Goal: Entertainment & Leisure: Browse casually

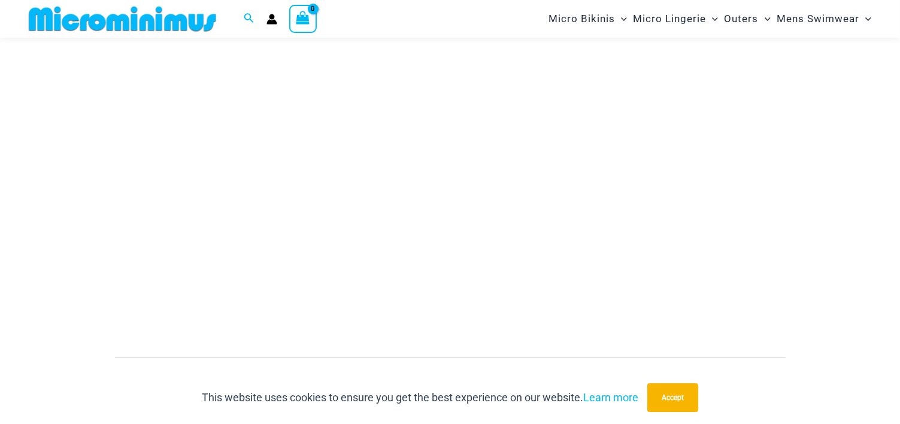
scroll to position [189, 0]
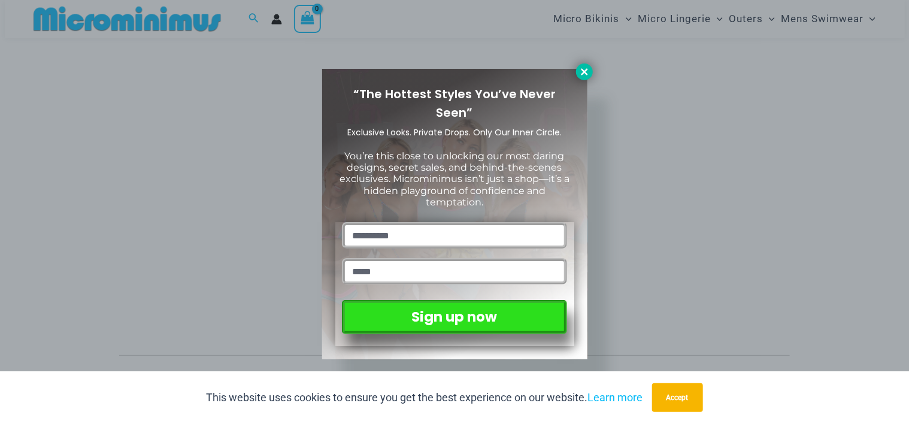
click at [585, 74] on icon at bounding box center [584, 71] width 11 height 11
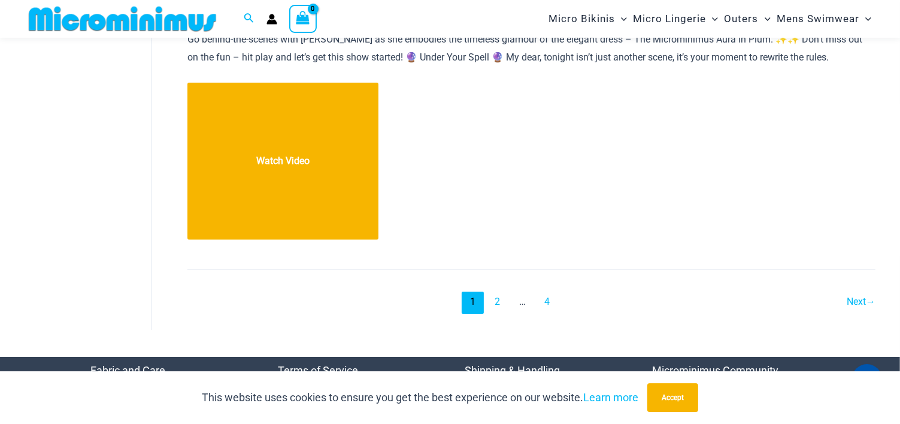
scroll to position [13481, 0]
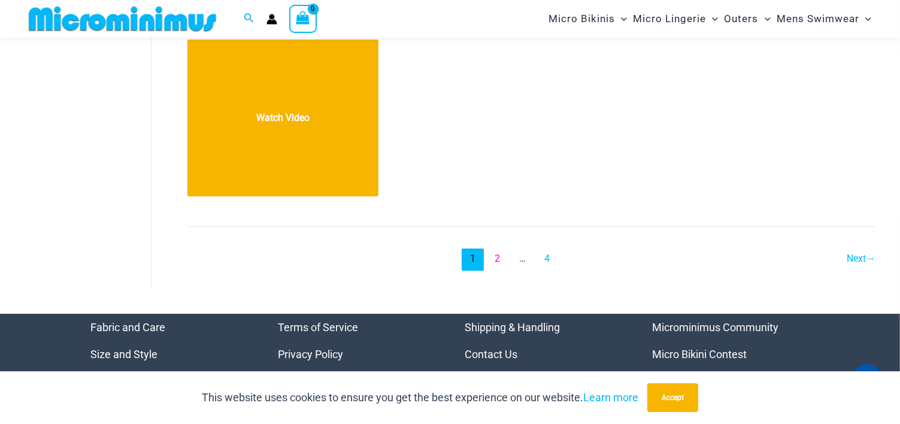
click at [498, 249] on link "2" at bounding box center [497, 260] width 22 height 22
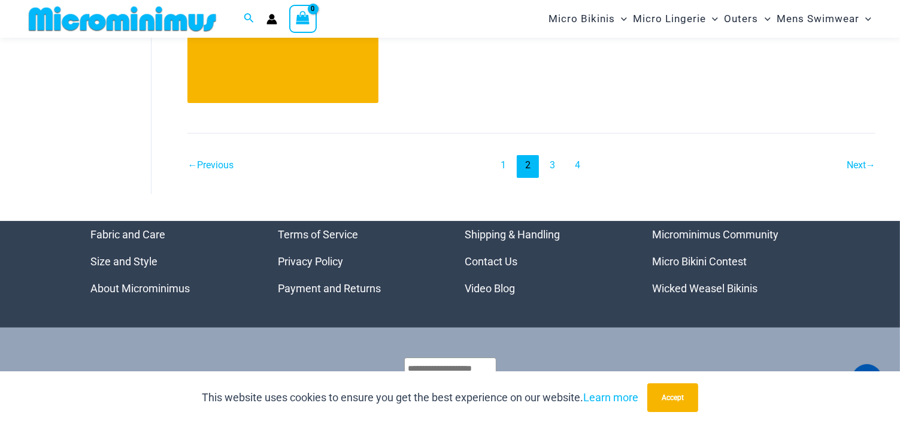
scroll to position [13621, 0]
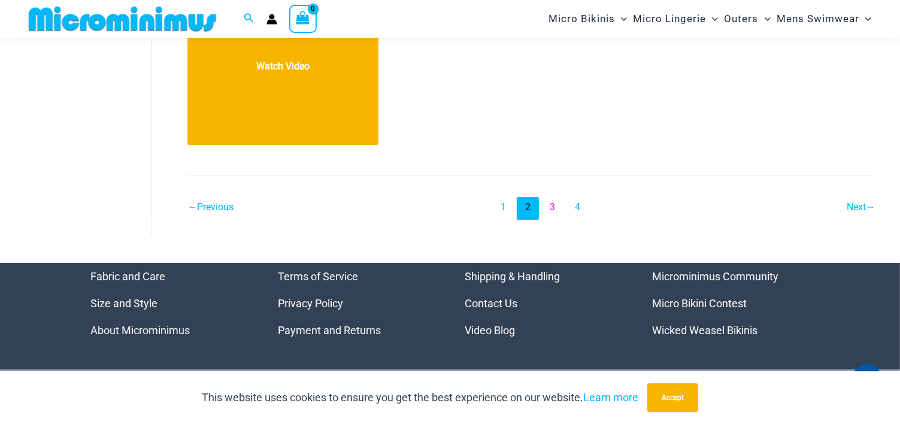
click at [550, 197] on link "3" at bounding box center [552, 208] width 22 height 22
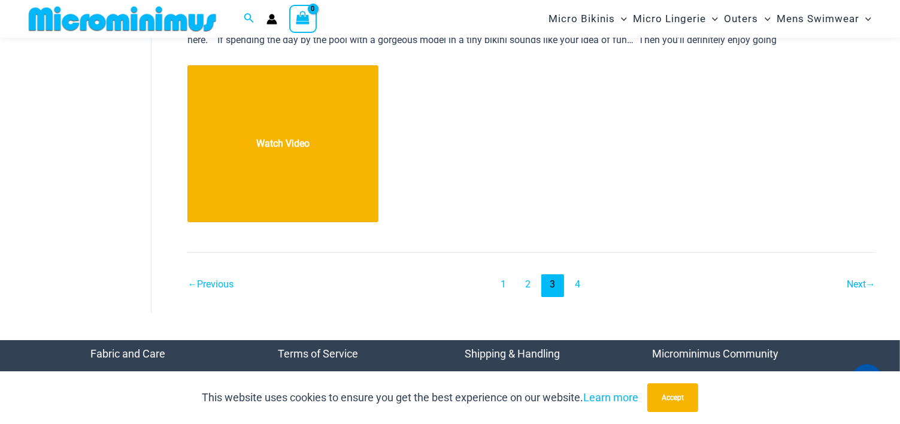
scroll to position [13464, 0]
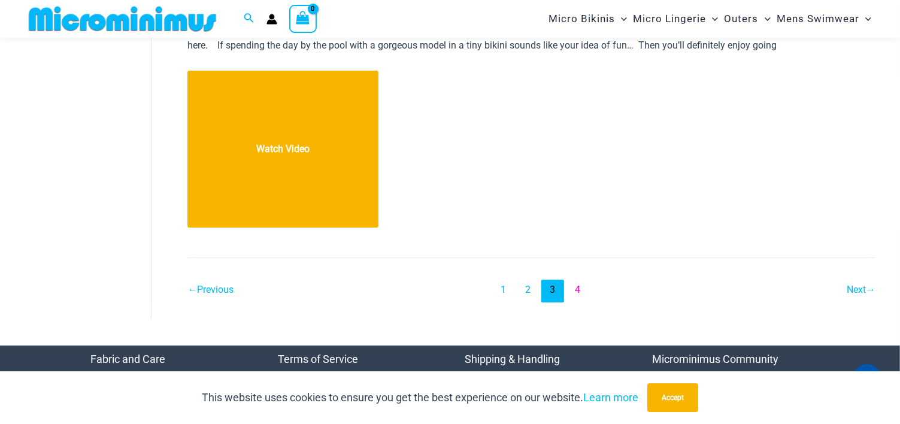
click at [587, 280] on link "4" at bounding box center [578, 291] width 22 height 22
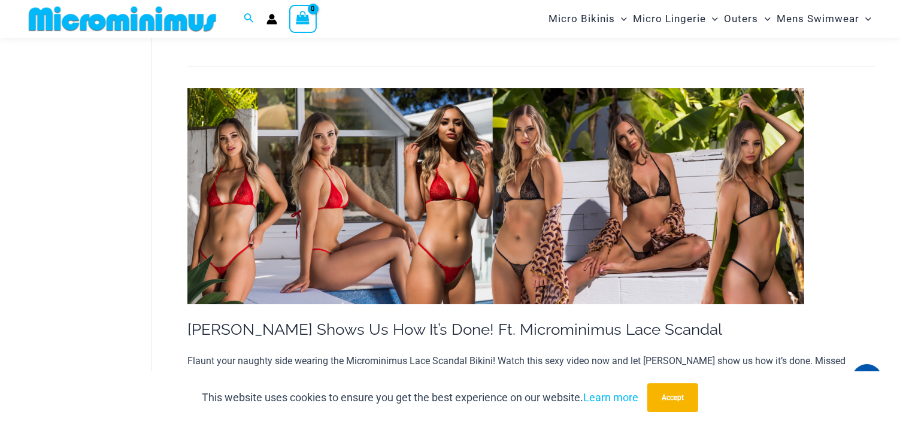
scroll to position [4083, 0]
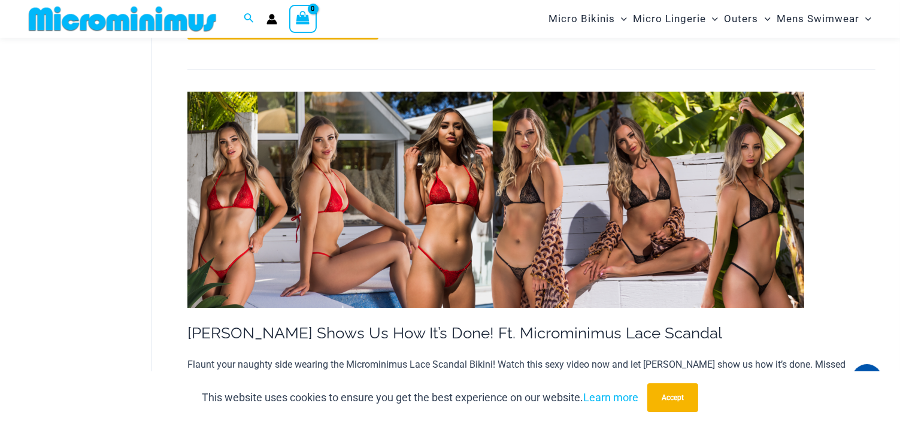
click at [669, 225] on img at bounding box center [495, 200] width 617 height 216
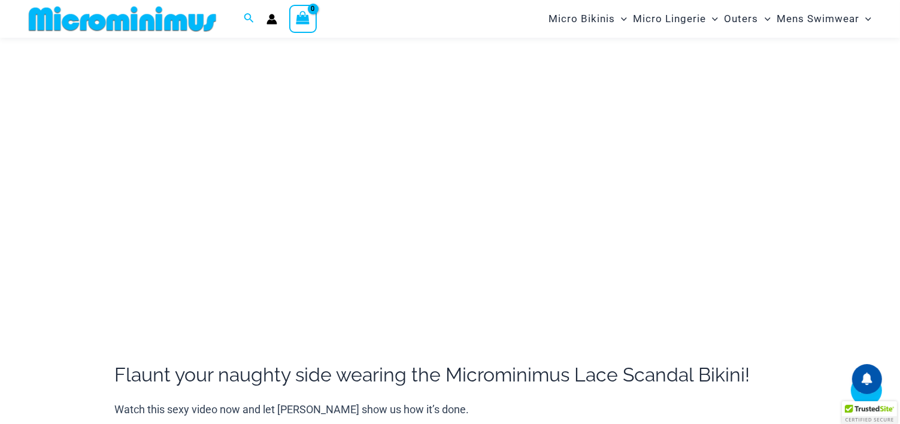
scroll to position [184, 0]
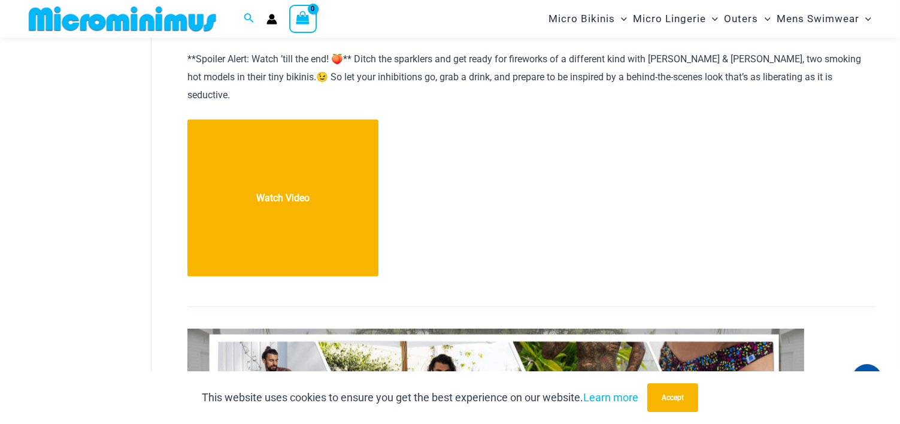
scroll to position [6377, 0]
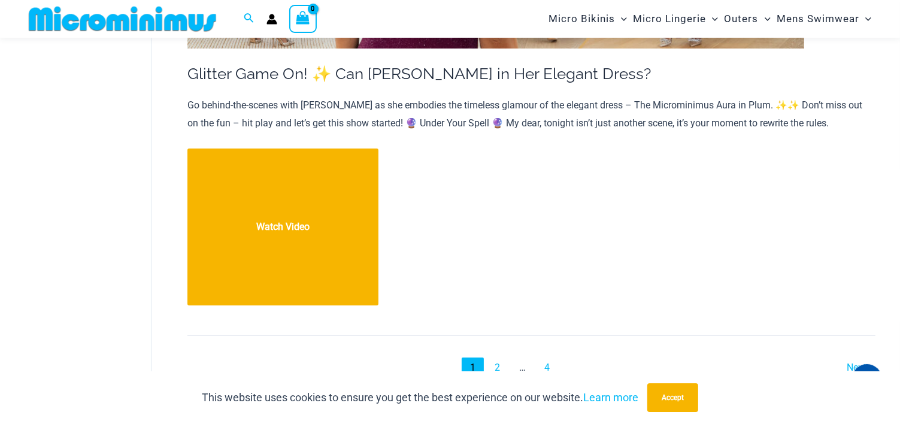
scroll to position [13368, 0]
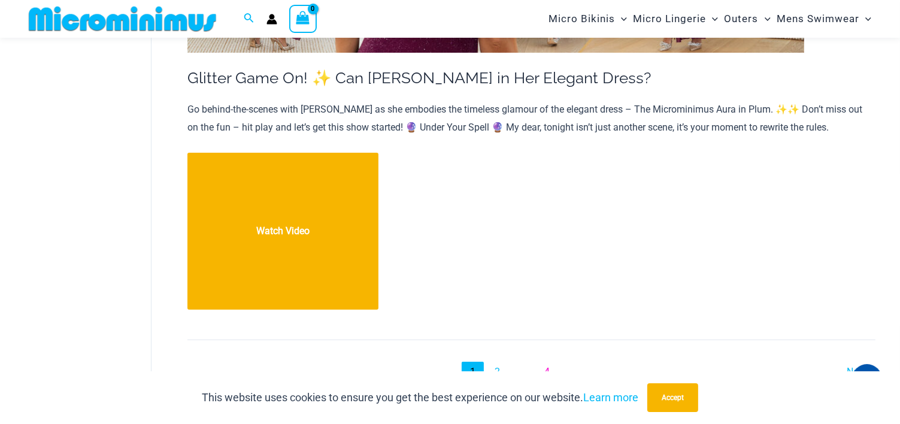
click at [553, 362] on link "4" at bounding box center [547, 373] width 22 height 22
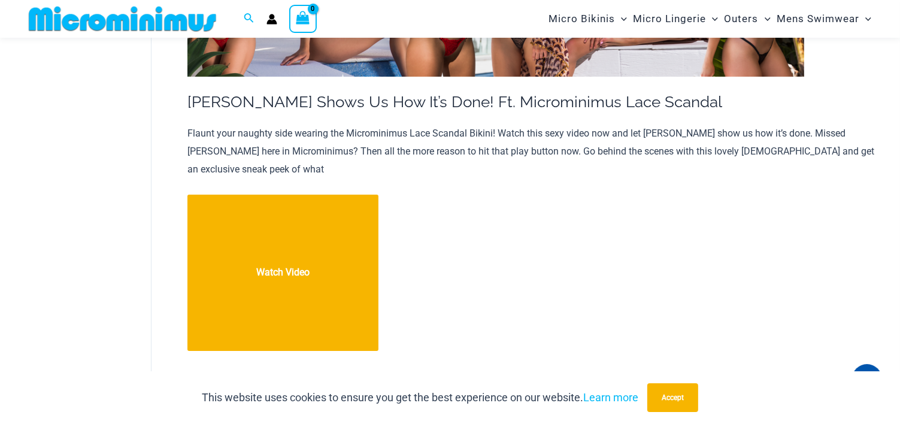
scroll to position [4343, 0]
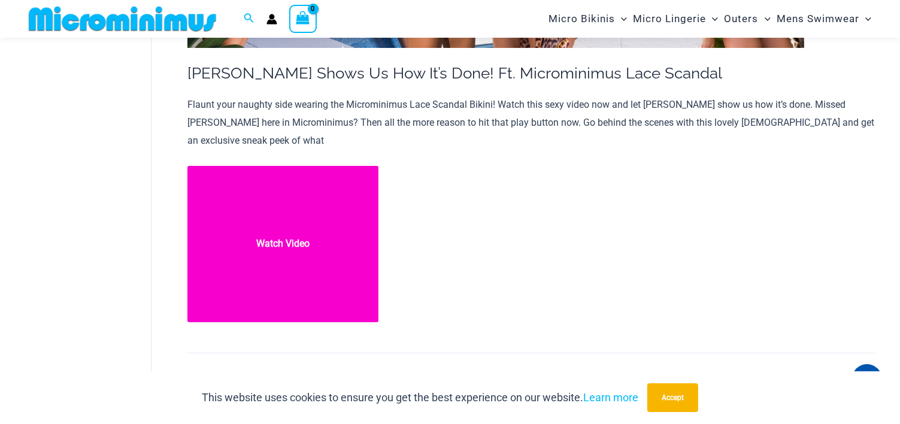
click at [311, 205] on link "Tayla Shows Us How It’s Done! Ft. Microminimus Lace Scandal Watch Video" at bounding box center [282, 244] width 191 height 157
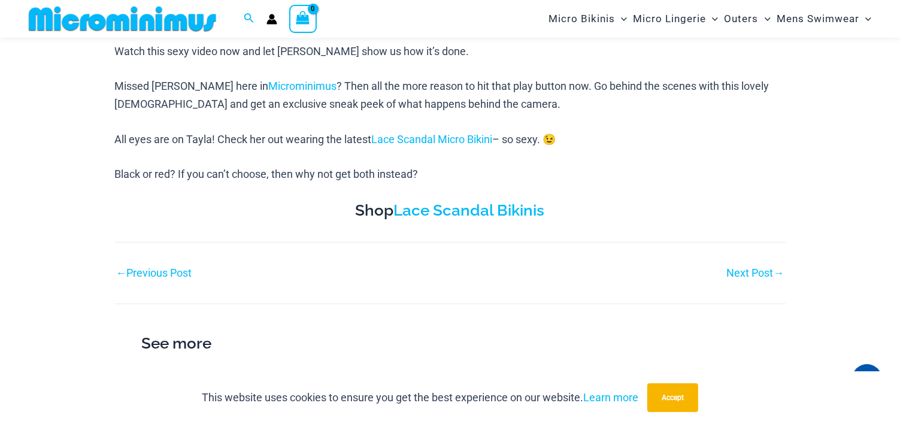
scroll to position [524, 0]
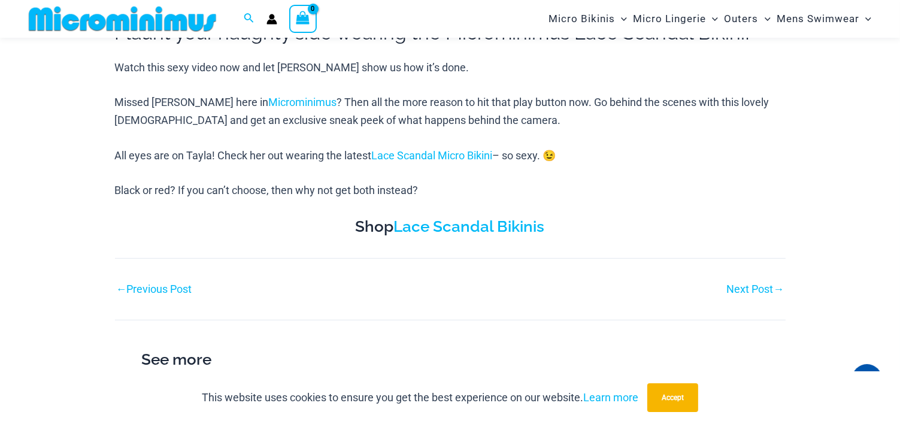
click at [741, 290] on link "Next Post →" at bounding box center [755, 289] width 57 height 11
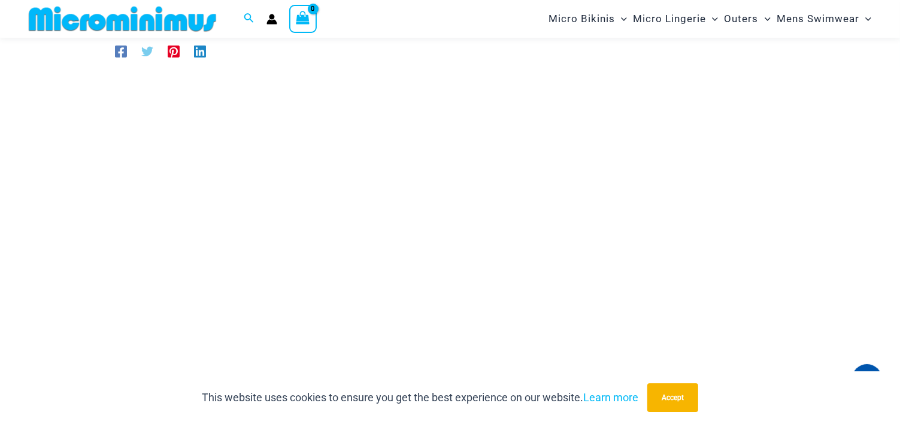
scroll to position [86, 0]
click at [678, 402] on button "Accept" at bounding box center [672, 397] width 51 height 29
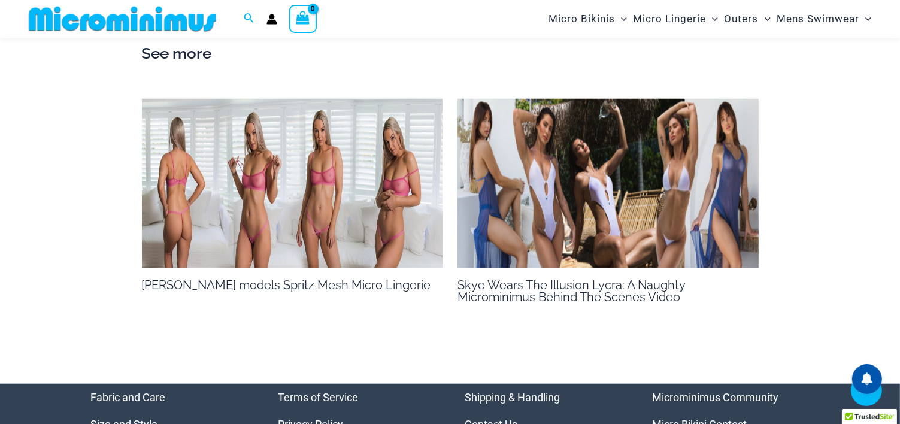
scroll to position [1089, 0]
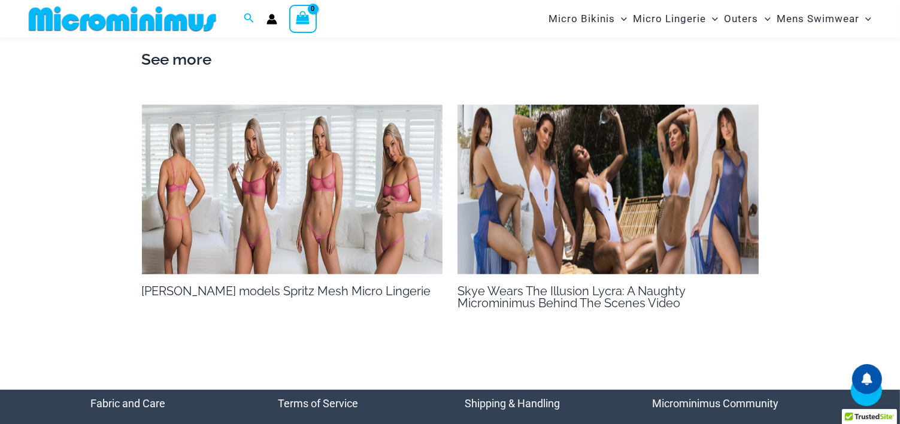
click at [305, 188] on img at bounding box center [292, 189] width 301 height 169
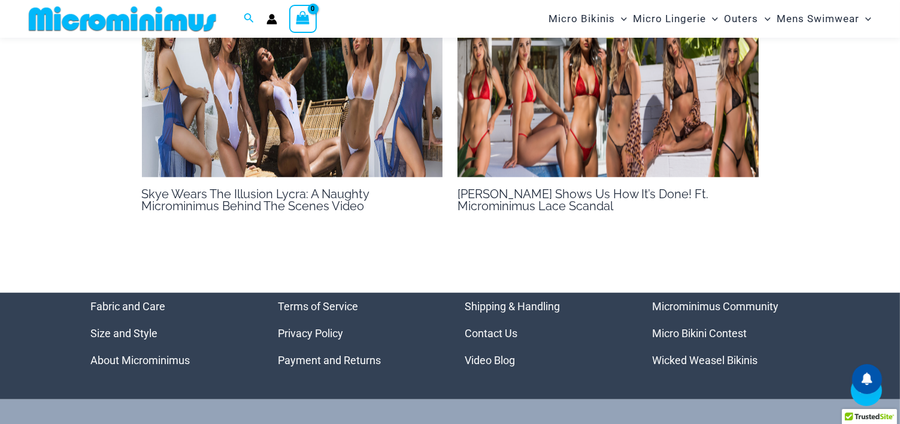
scroll to position [1028, 0]
click at [664, 141] on img at bounding box center [608, 92] width 301 height 169
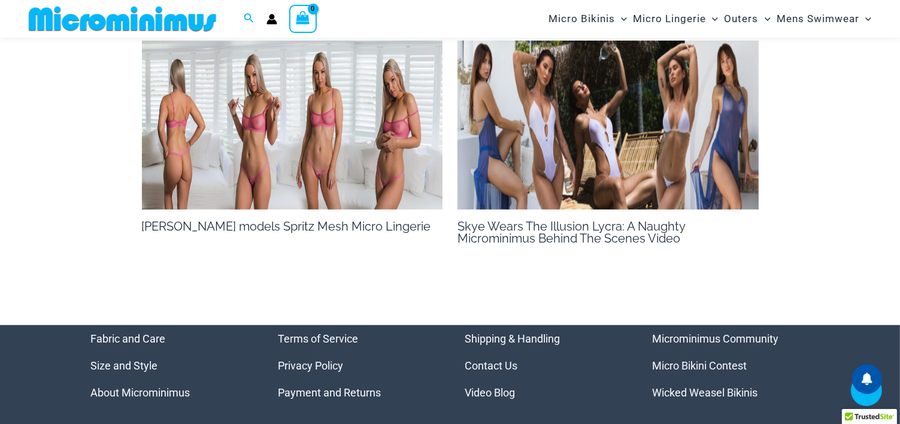
scroll to position [890, 0]
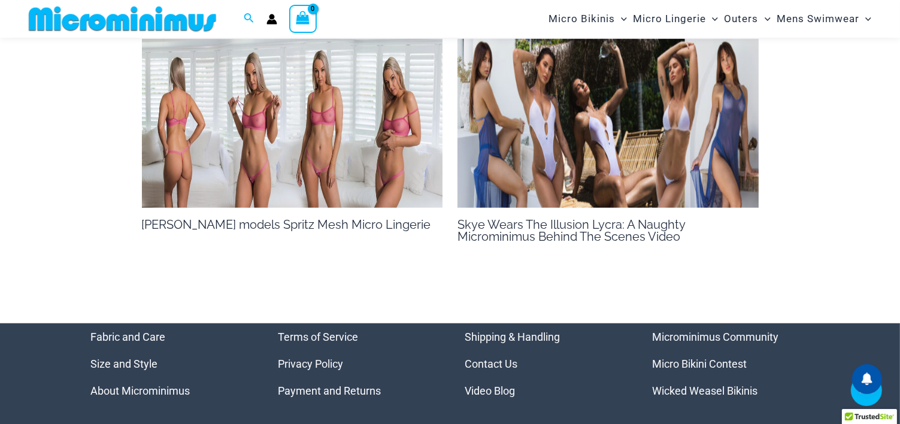
click at [658, 367] on link "Micro Bikini Contest" at bounding box center [699, 364] width 95 height 13
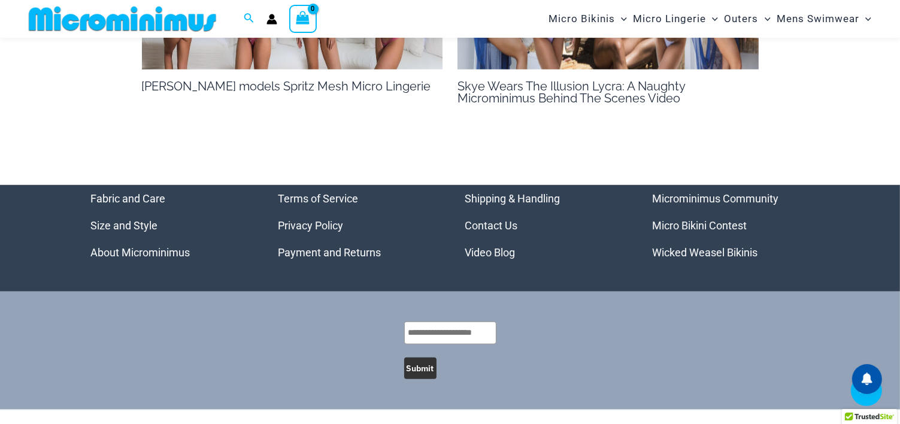
scroll to position [1001, 0]
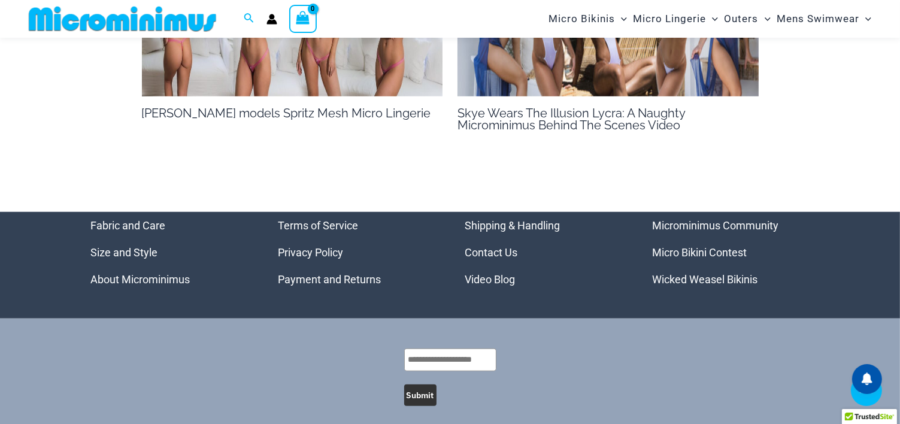
click at [723, 255] on link "Micro Bikini Contest" at bounding box center [699, 252] width 95 height 13
